Goal: Task Accomplishment & Management: Complete application form

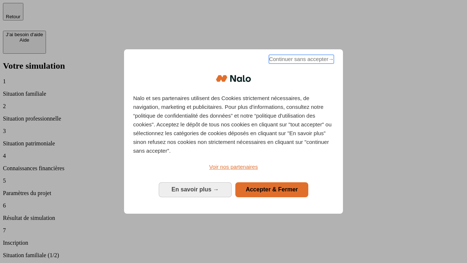
click at [300, 60] on span "Continuer sans accepter →" at bounding box center [301, 59] width 65 height 9
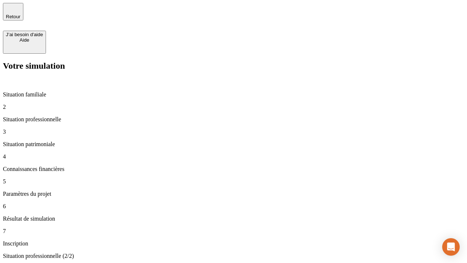
type input "30 000"
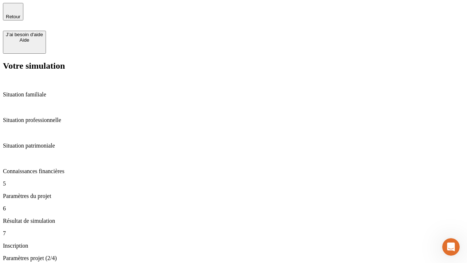
type input "25"
type input "64"
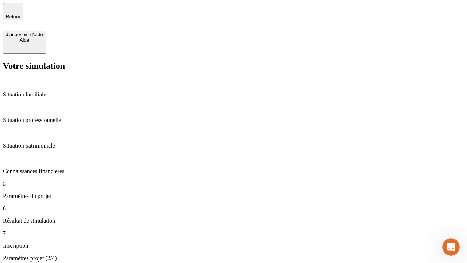
type input "1 000"
type input "640"
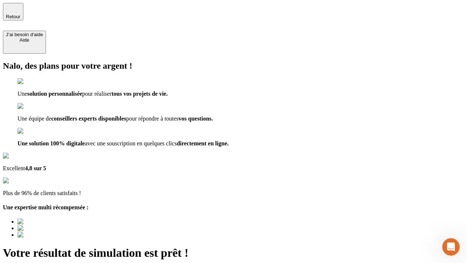
type input "[EMAIL_ADDRESS][PERSON_NAME][DOMAIN_NAME]"
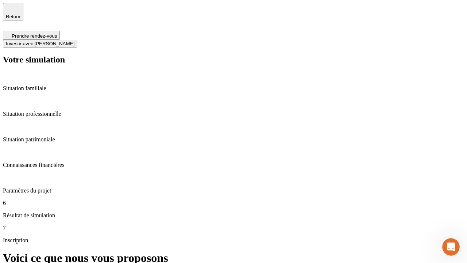
click at [74, 41] on span "Investir avec [PERSON_NAME]" at bounding box center [40, 43] width 69 height 5
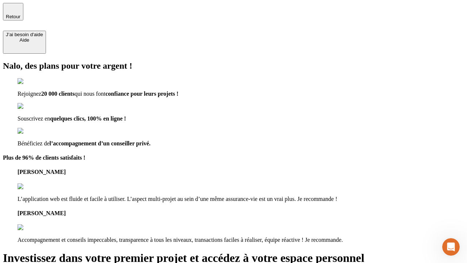
type input "[EMAIL_ADDRESS][PERSON_NAME][DOMAIN_NAME]"
